Goal: Transaction & Acquisition: Purchase product/service

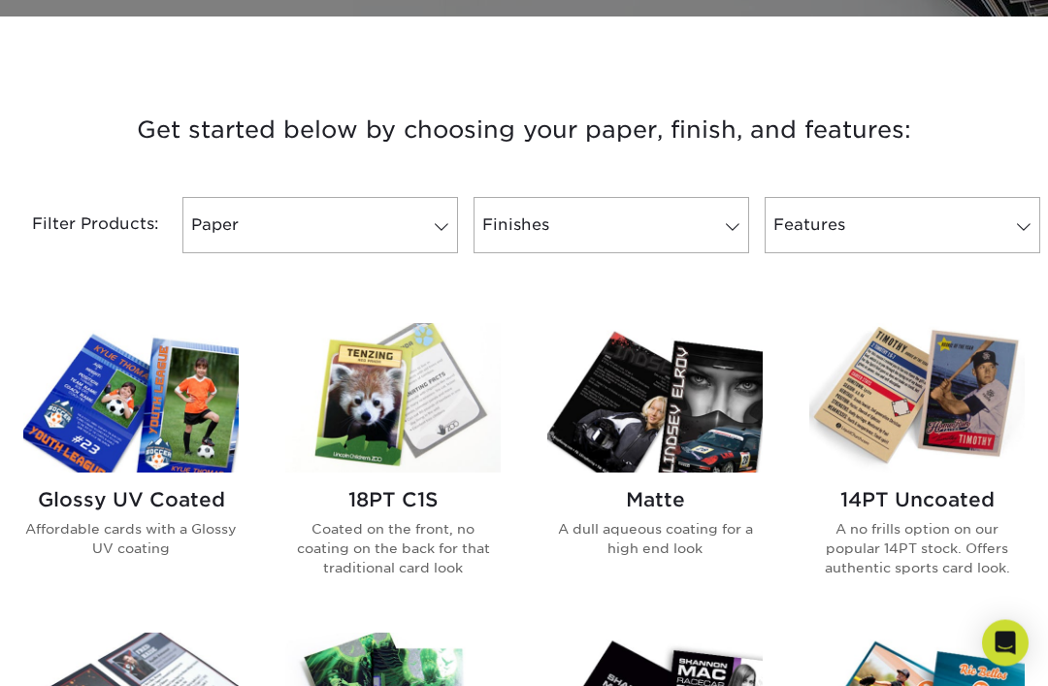
scroll to position [658, 0]
click at [340, 550] on p "Coated on the front, no coating on the back for that traditional card look" at bounding box center [392, 548] width 215 height 59
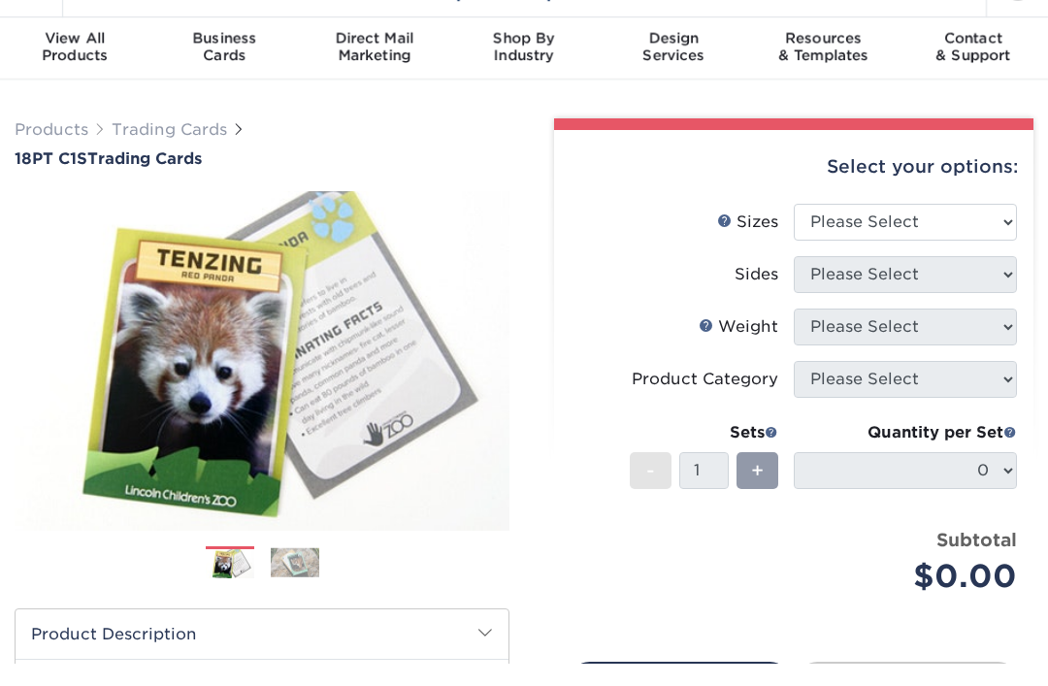
scroll to position [46, 0]
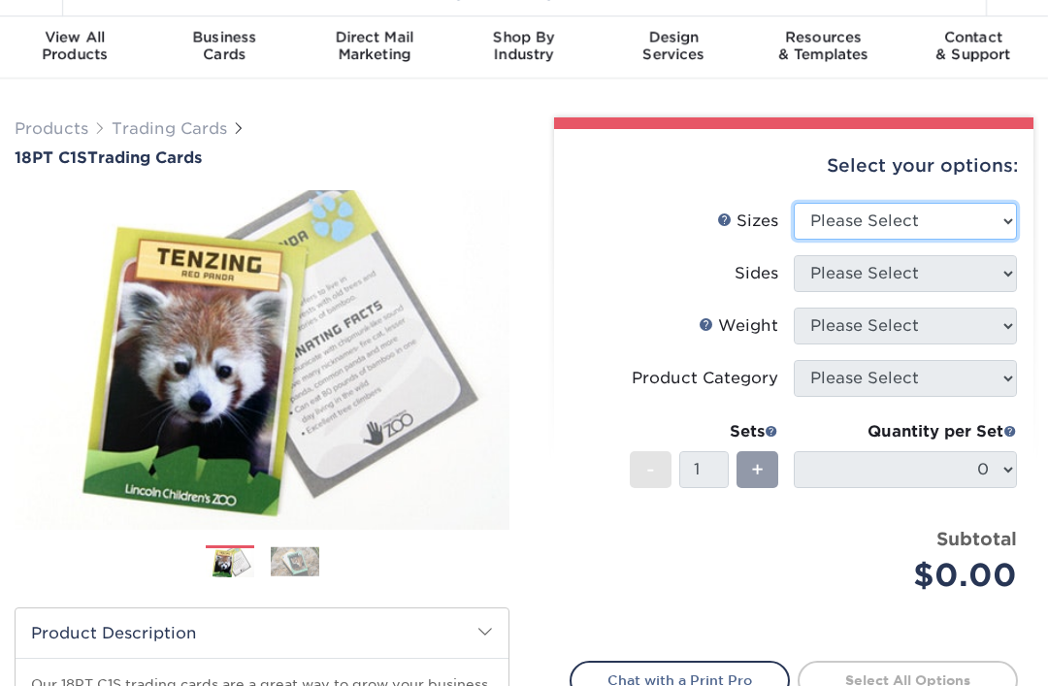
click at [832, 205] on select "Please Select 2.5" x 3.5"" at bounding box center [905, 221] width 223 height 37
select select "2.50x3.50"
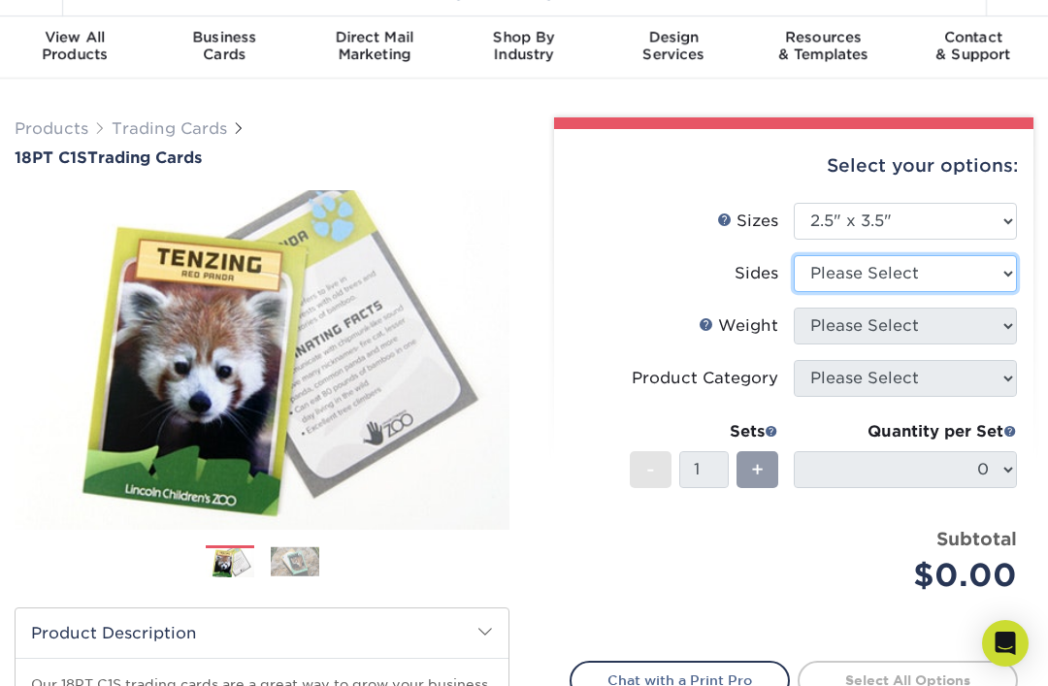
click at [822, 287] on select "Please Select Print Both Sides Print Front Only" at bounding box center [905, 273] width 223 height 37
select select "13abbda7-1d64-4f25-8bb2-c179b224825d"
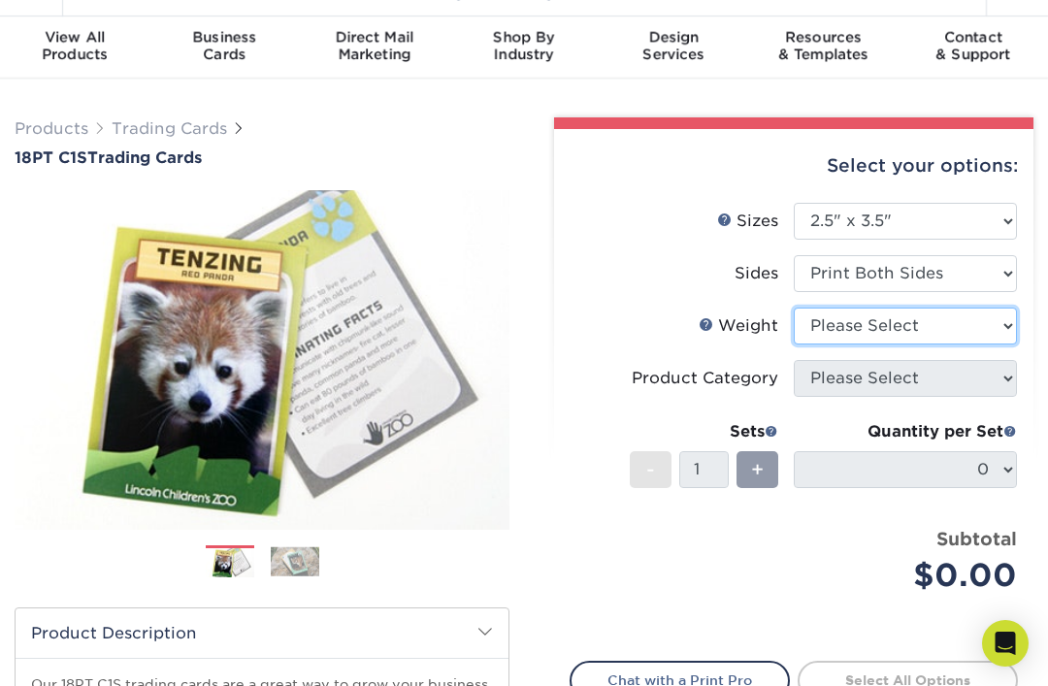
click at [822, 308] on select "Please Select 18PT C1S" at bounding box center [905, 326] width 223 height 37
select select "18PTC1S"
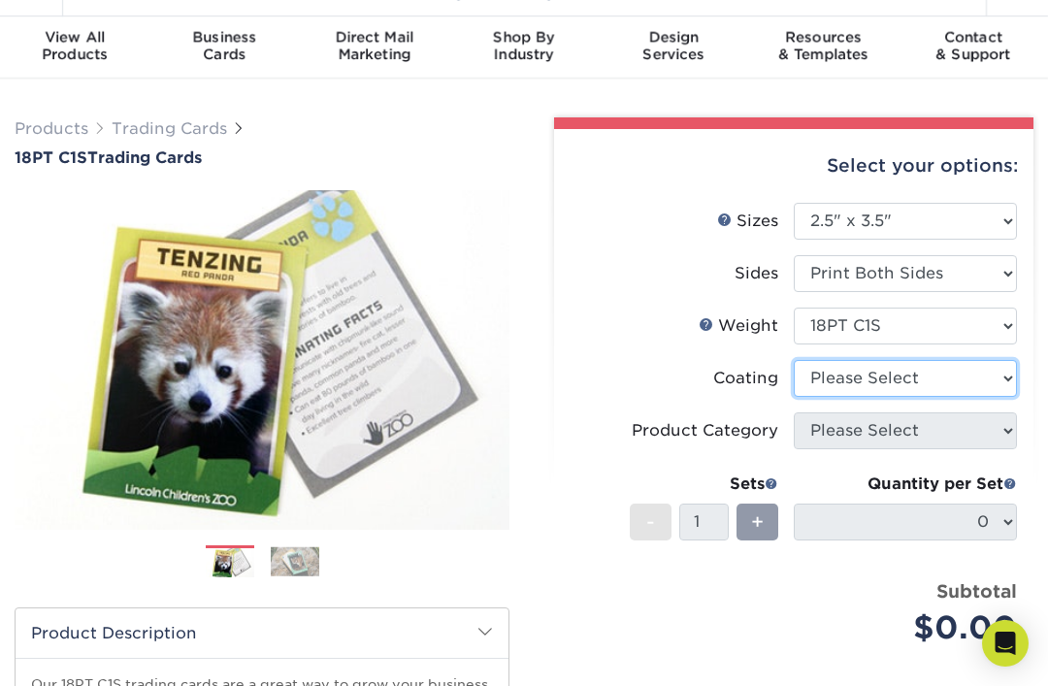
click at [815, 374] on select at bounding box center [905, 378] width 223 height 37
select select "1e8116af-acfc-44b1-83dc-8181aa338834"
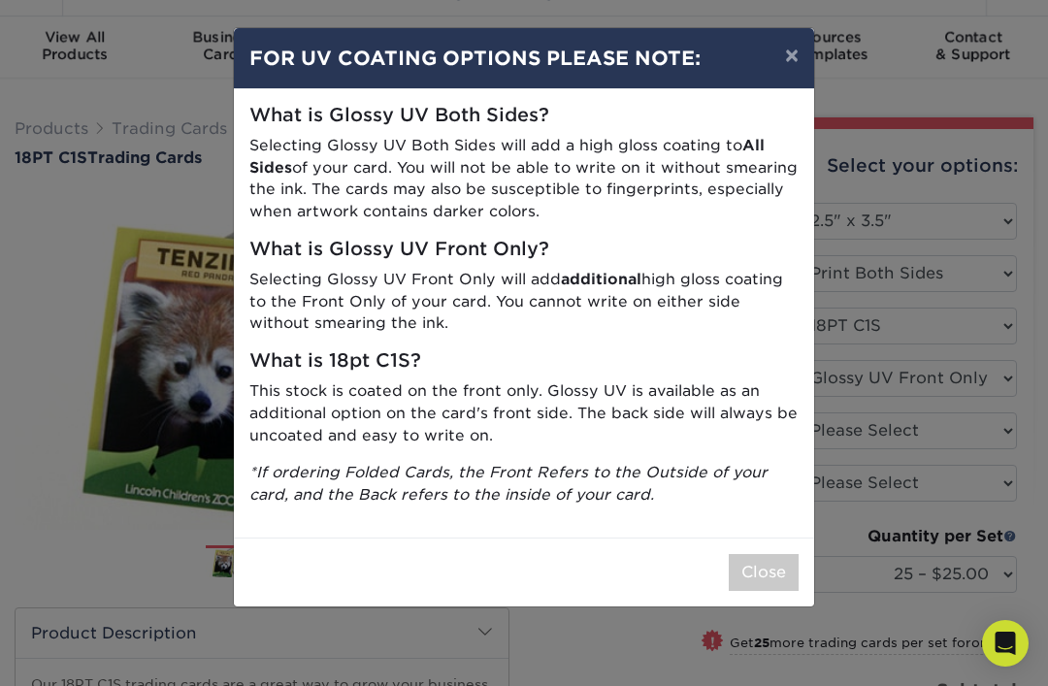
click at [775, 47] on button "×" at bounding box center [792, 55] width 45 height 54
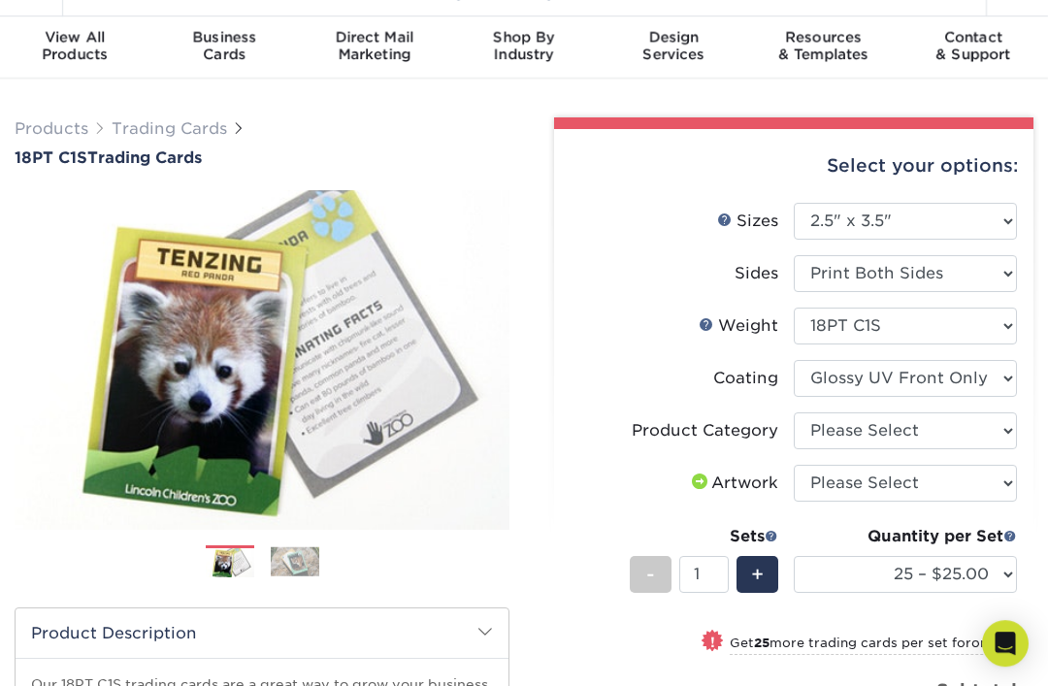
scroll to position [31, 0]
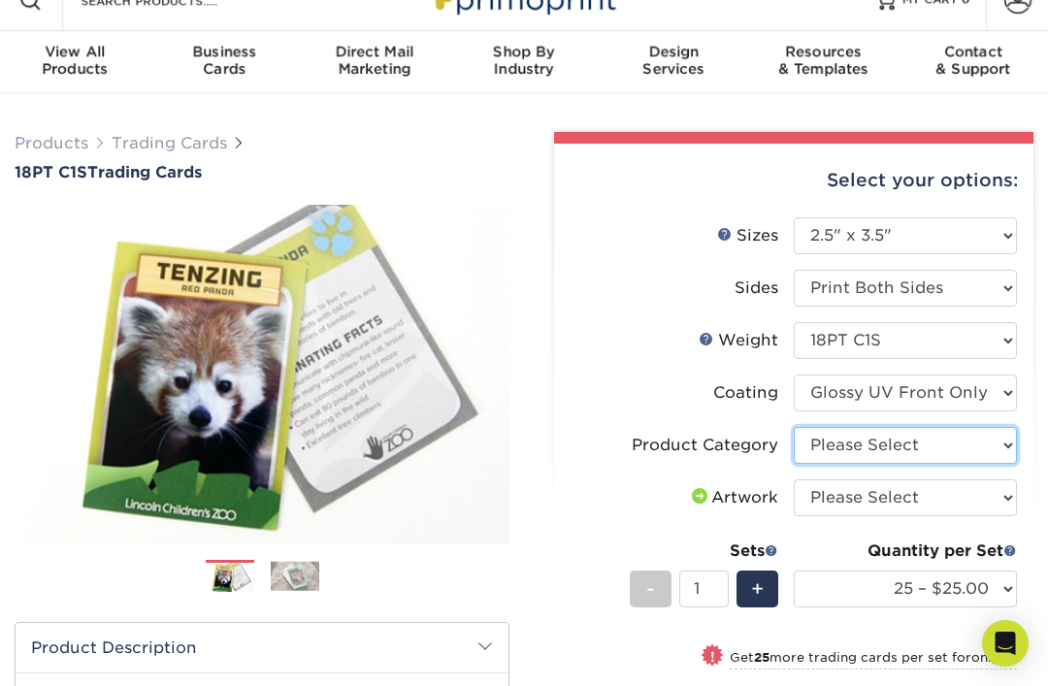
click at [980, 460] on select "Please Select Trading Cards" at bounding box center [905, 445] width 223 height 37
click at [975, 453] on select "Please Select Trading Cards" at bounding box center [905, 445] width 223 height 37
click at [979, 446] on select "Please Select Trading Cards" at bounding box center [905, 445] width 223 height 37
select select "c2f9bce9-36c2-409d-b101-c29d9d031e18"
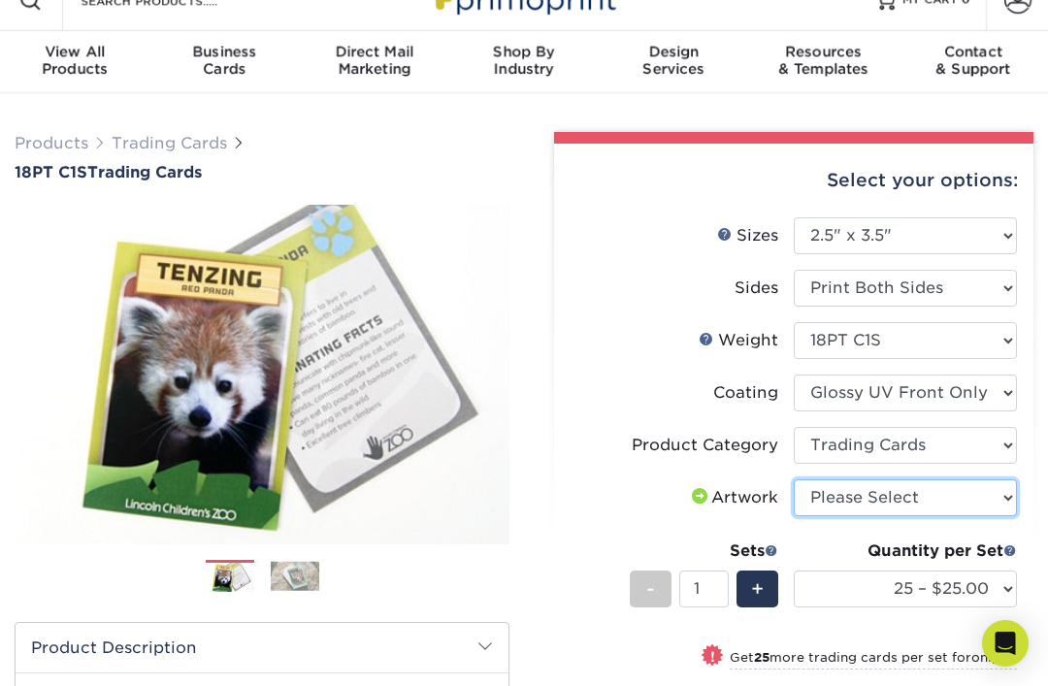
click at [961, 495] on select "Please Select I will upload files I need a design - $100" at bounding box center [905, 497] width 223 height 37
click at [688, 490] on span at bounding box center [699, 496] width 23 height 16
click at [739, 496] on div "Artwork" at bounding box center [733, 497] width 90 height 23
click at [697, 484] on label "Artwork" at bounding box center [682, 497] width 223 height 37
click at [697, 488] on span at bounding box center [699, 497] width 23 height 18
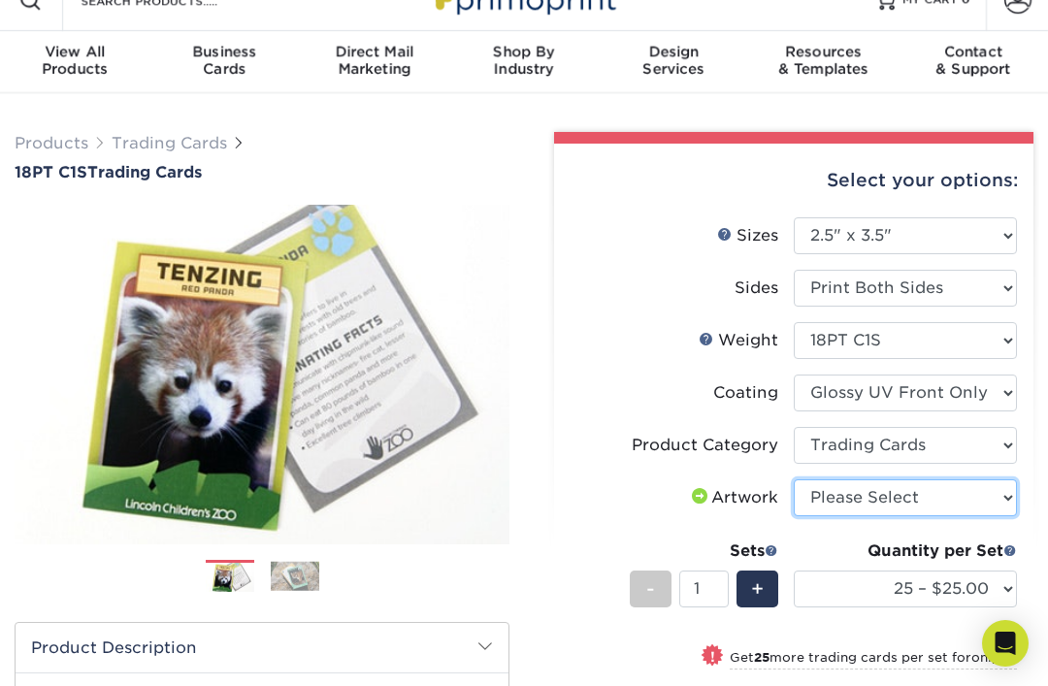
click at [943, 503] on select "Please Select I will upload files I need a design - $100" at bounding box center [905, 497] width 223 height 37
select select "upload"
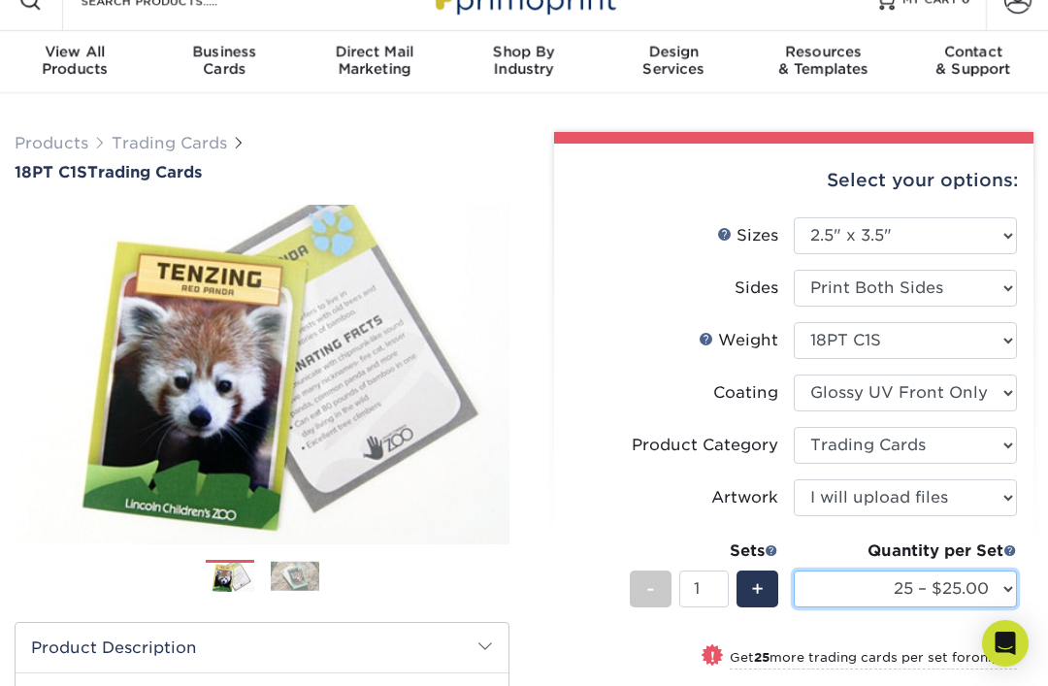
click at [916, 597] on select "25 – $25.00 50 – $29.00 75 – $37.00 100 – $41.00 250 – $48.00 500 – $58.00 1000…" at bounding box center [905, 589] width 223 height 37
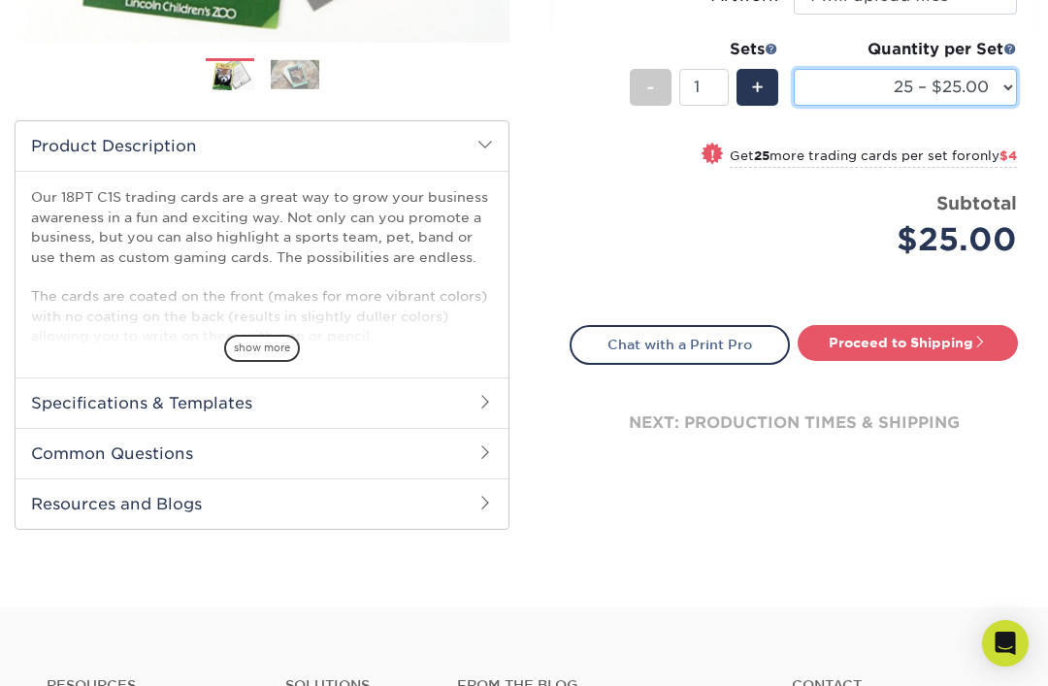
scroll to position [538, 0]
